Goal: Task Accomplishment & Management: Manage account settings

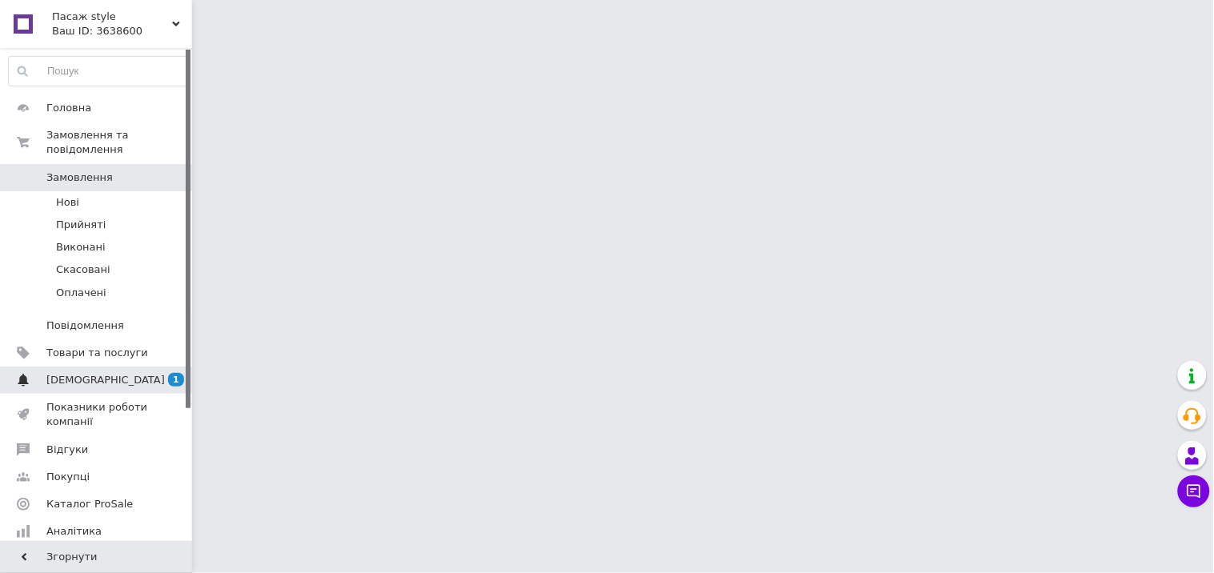
click at [108, 373] on span "[DEMOGRAPHIC_DATA]" at bounding box center [97, 380] width 102 height 14
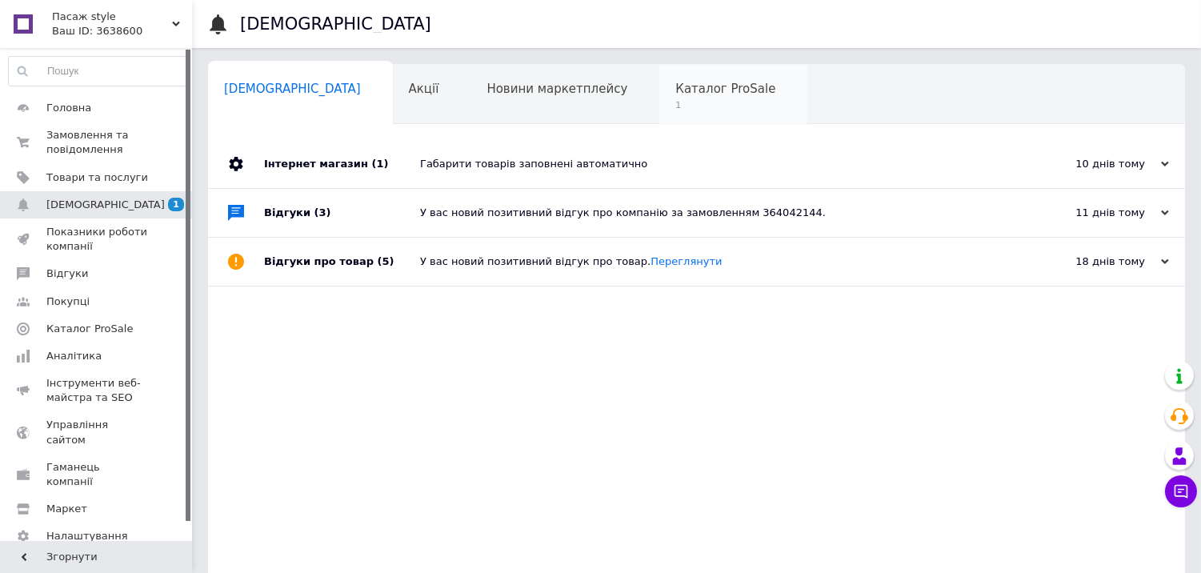
click at [675, 102] on span "1" at bounding box center [725, 105] width 100 height 12
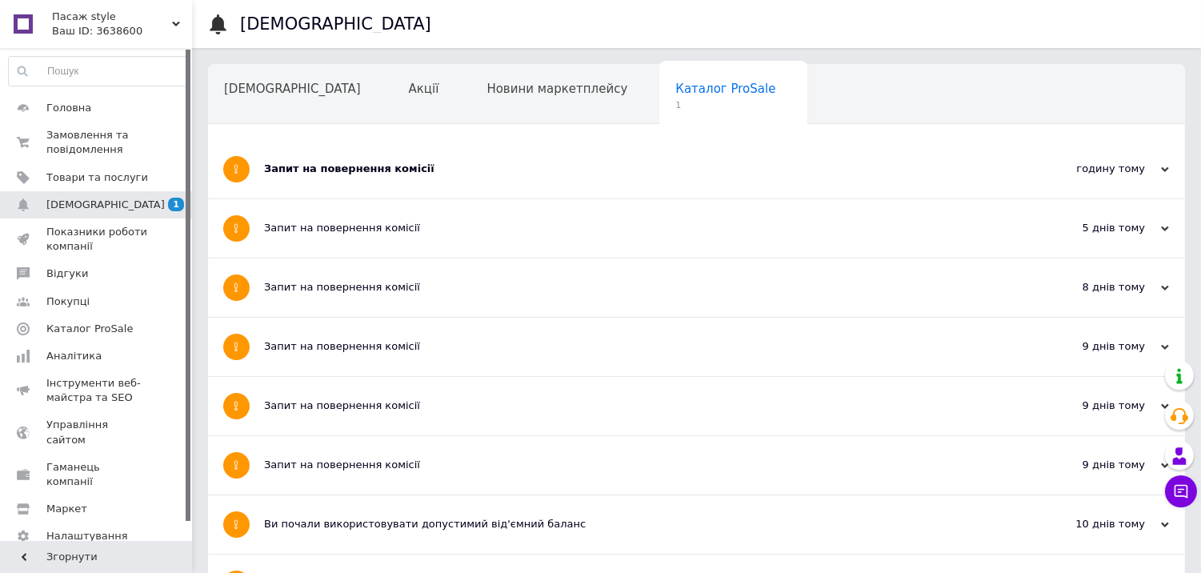
click at [328, 181] on div "Запит на повернення комісії" at bounding box center [636, 169] width 745 height 58
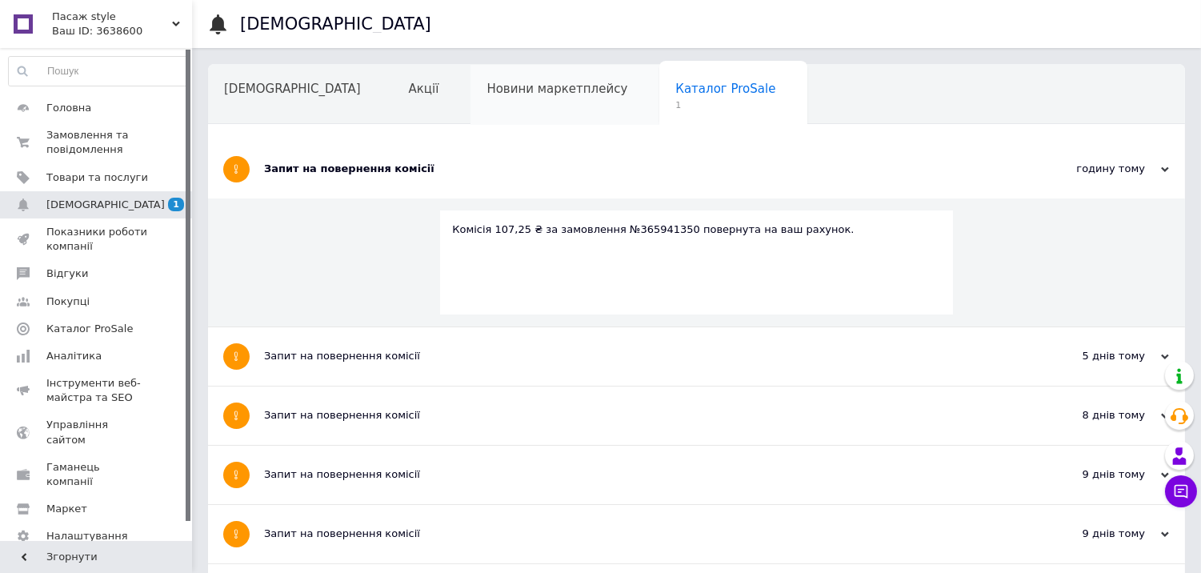
click at [475, 107] on div "Новини маркетплейсу" at bounding box center [565, 95] width 189 height 61
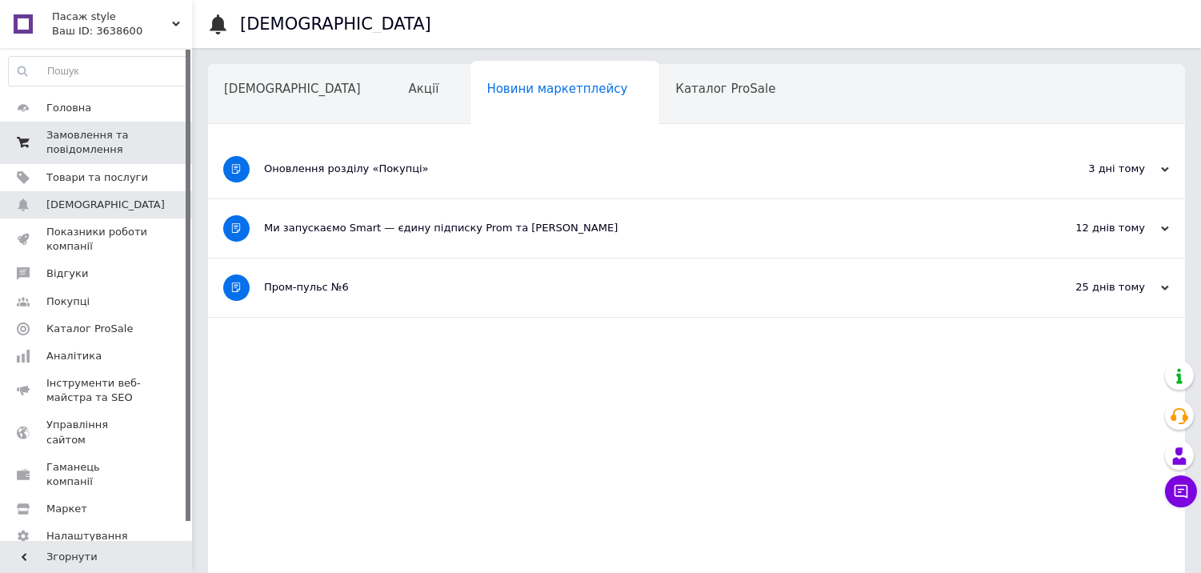
click at [80, 128] on span "Замовлення та повідомлення" at bounding box center [97, 142] width 102 height 29
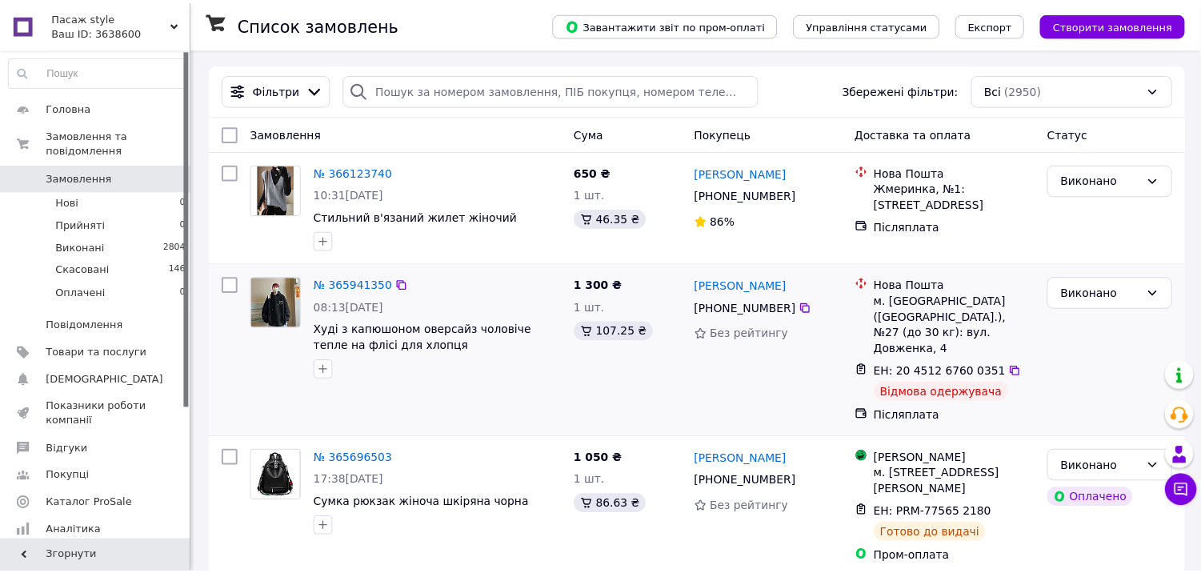
scroll to position [89, 0]
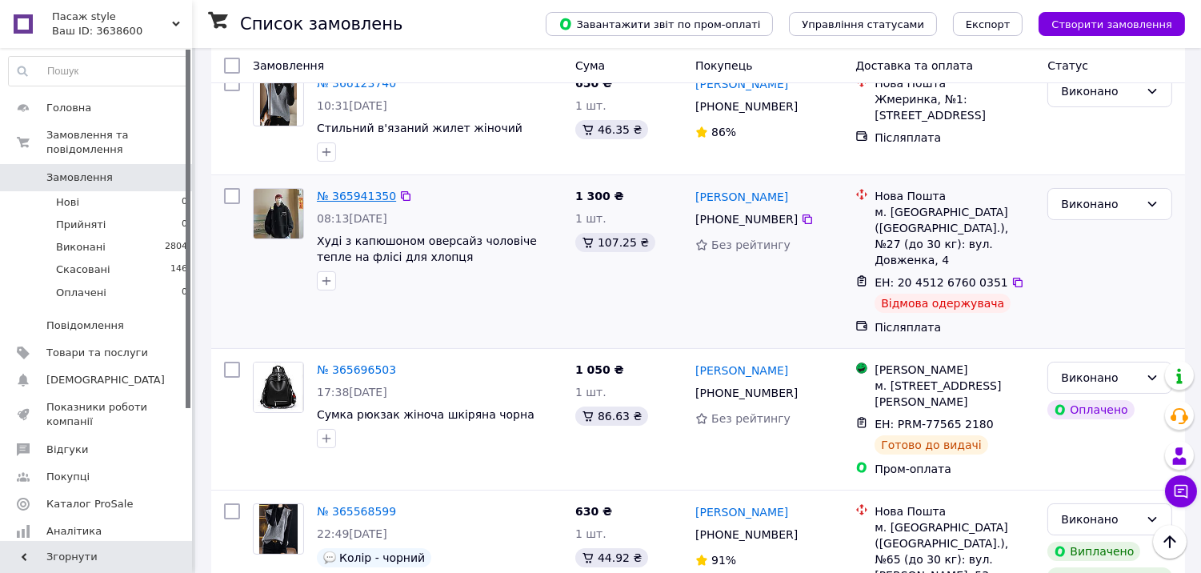
click at [350, 195] on link "№ 365941350" at bounding box center [356, 196] width 79 height 13
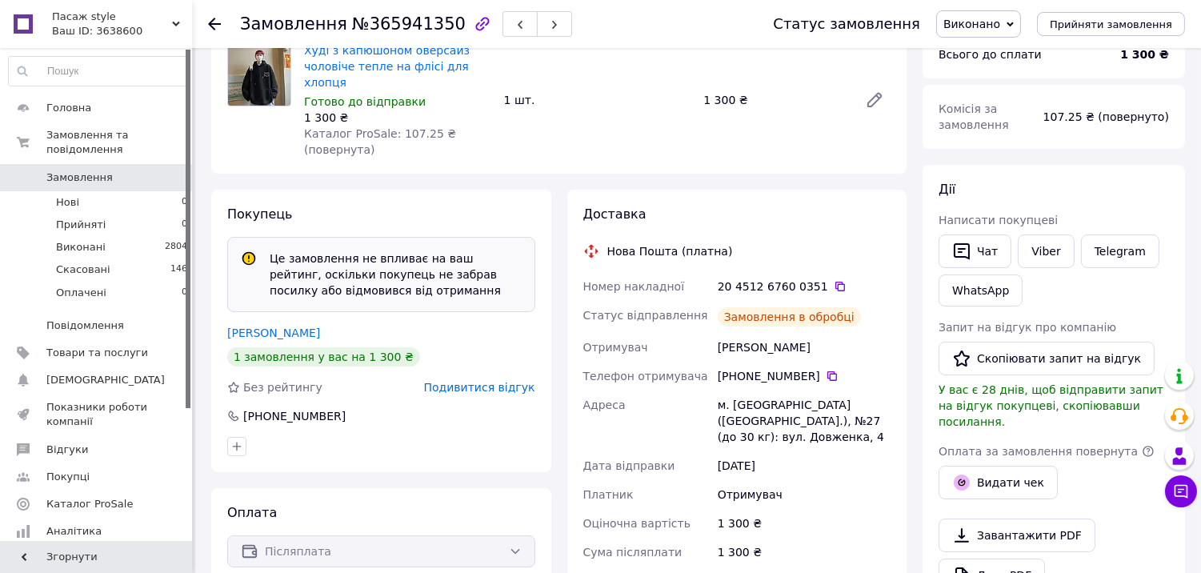
scroll to position [178, 0]
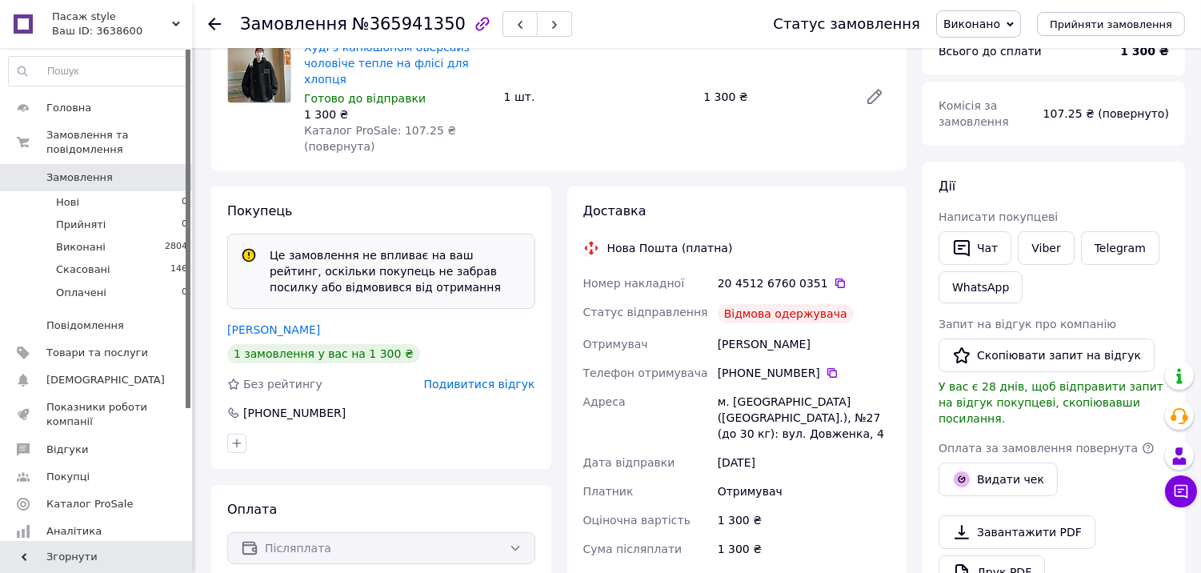
click at [476, 378] on span "Подивитися відгук" at bounding box center [479, 384] width 111 height 13
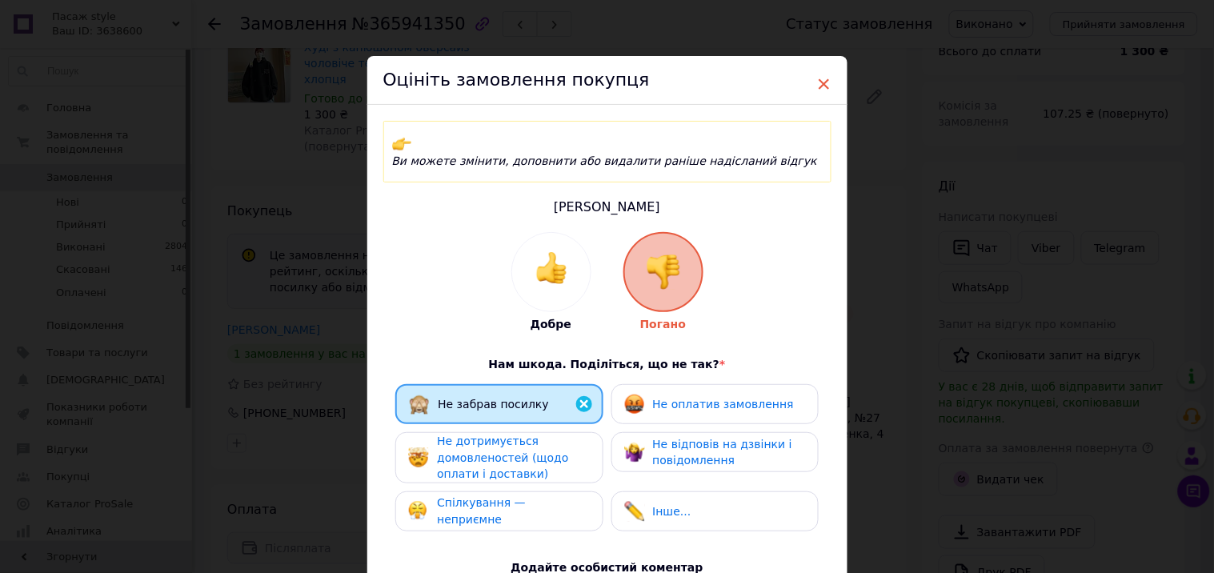
click at [819, 86] on span "×" at bounding box center [824, 83] width 14 height 27
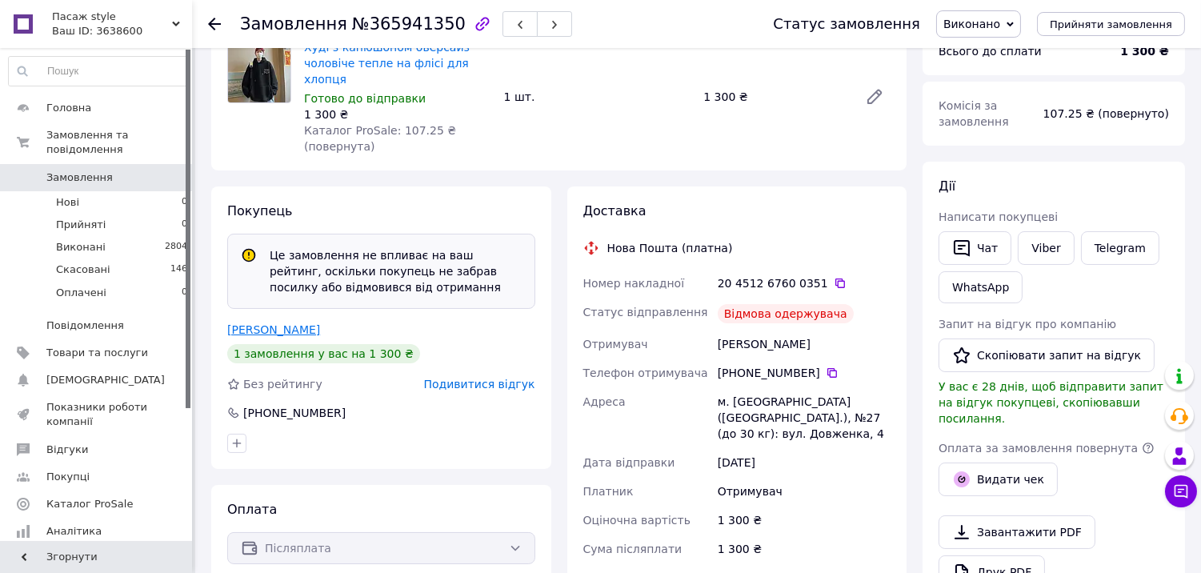
click at [288, 323] on link "[PERSON_NAME]" at bounding box center [273, 329] width 93 height 13
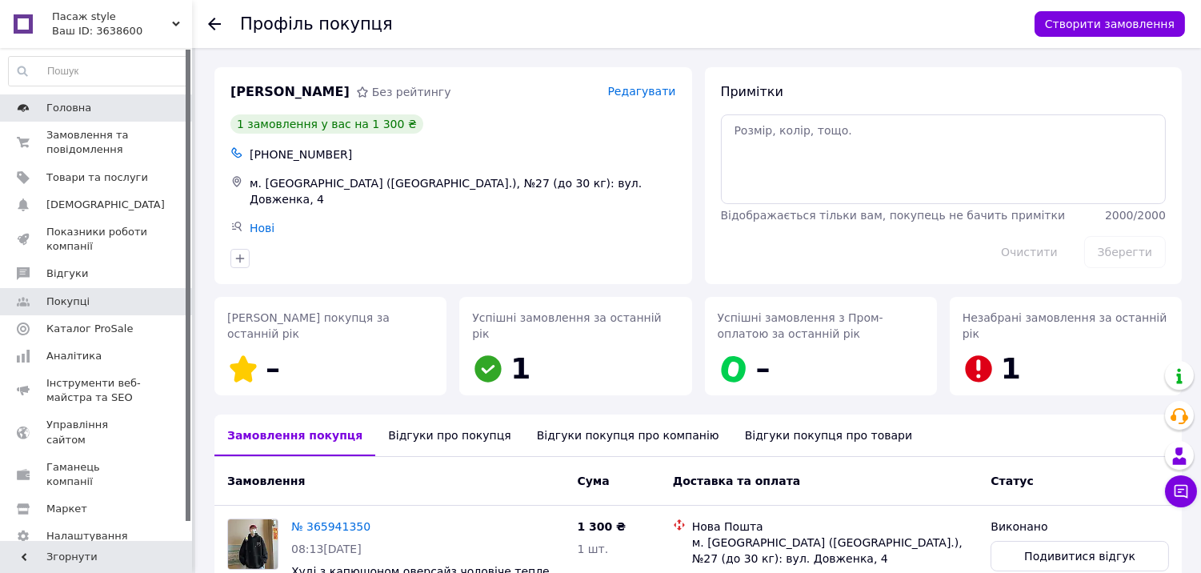
click at [74, 104] on span "Головна" at bounding box center [68, 108] width 45 height 14
